Goal: Communication & Community: Participate in discussion

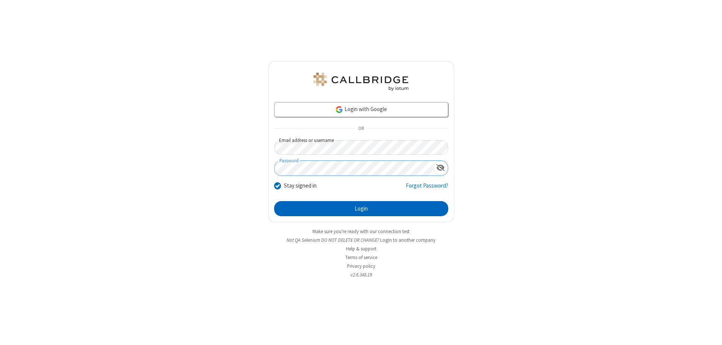
click at [361, 208] on button "Login" at bounding box center [361, 208] width 174 height 15
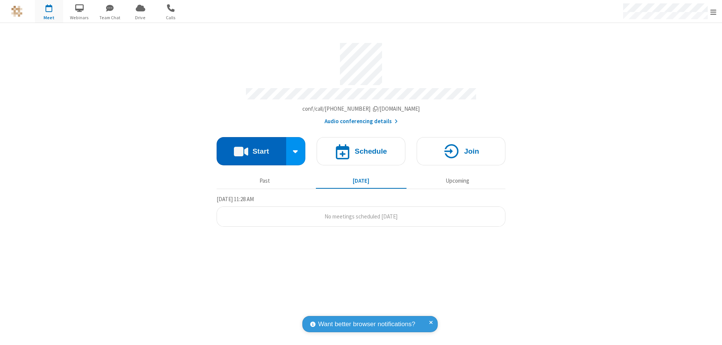
click at [251, 147] on button "Start" at bounding box center [252, 151] width 70 height 28
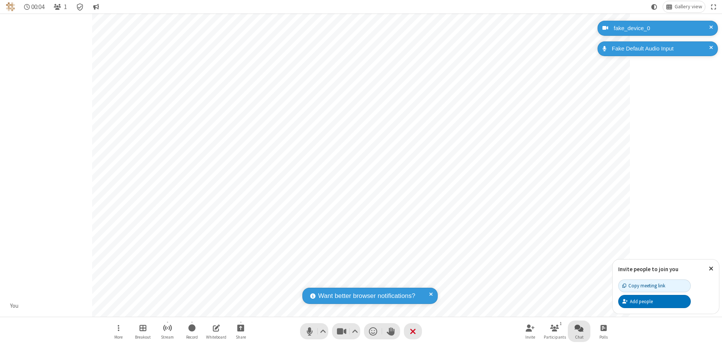
click at [579, 327] on span "Open chat" at bounding box center [579, 327] width 9 height 9
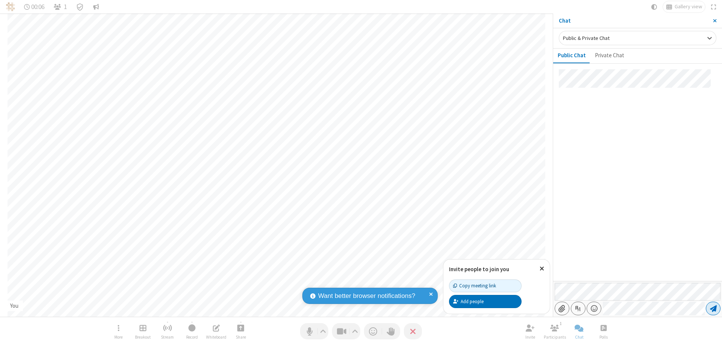
click at [713, 308] on span "Send message" at bounding box center [713, 308] width 7 height 8
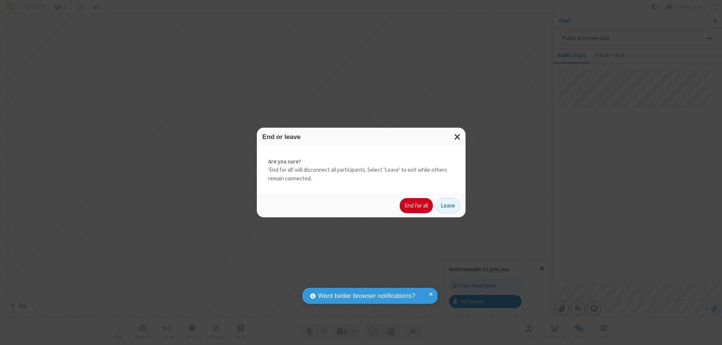
click at [417, 205] on button "End for all" at bounding box center [416, 205] width 33 height 15
